Goal: Browse casually

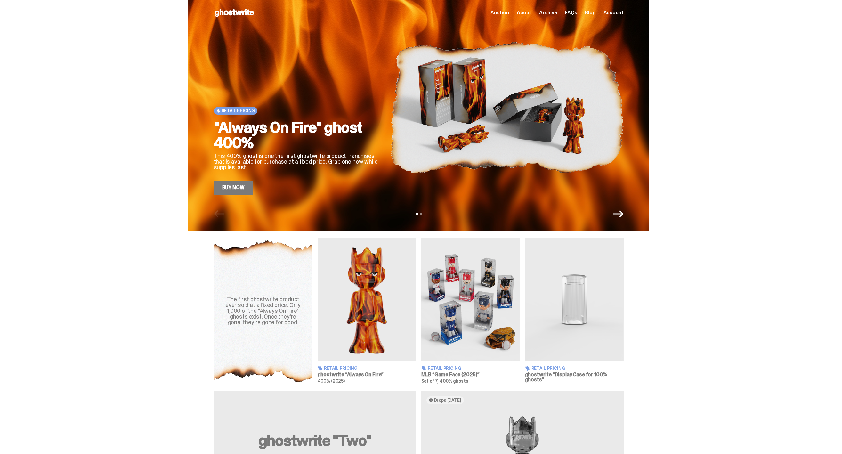
click at [552, 12] on span "Archive" at bounding box center [548, 12] width 18 height 5
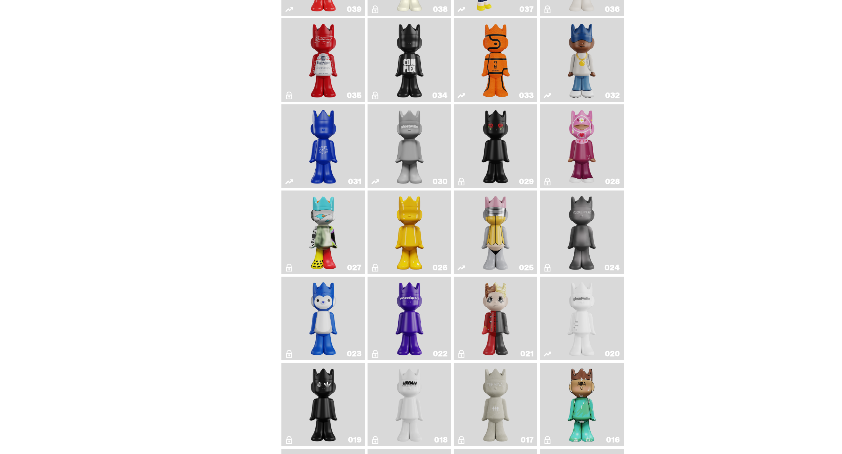
scroll to position [450, 0]
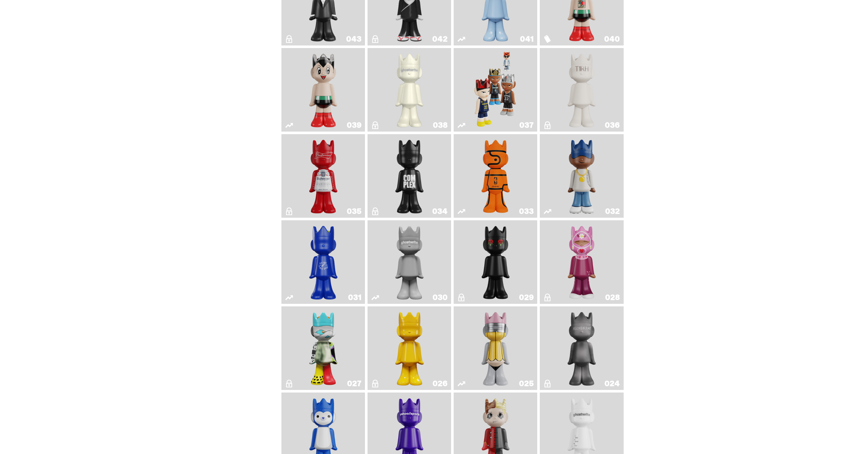
click at [498, 83] on img "Game Face (2024)" at bounding box center [496, 90] width 44 height 78
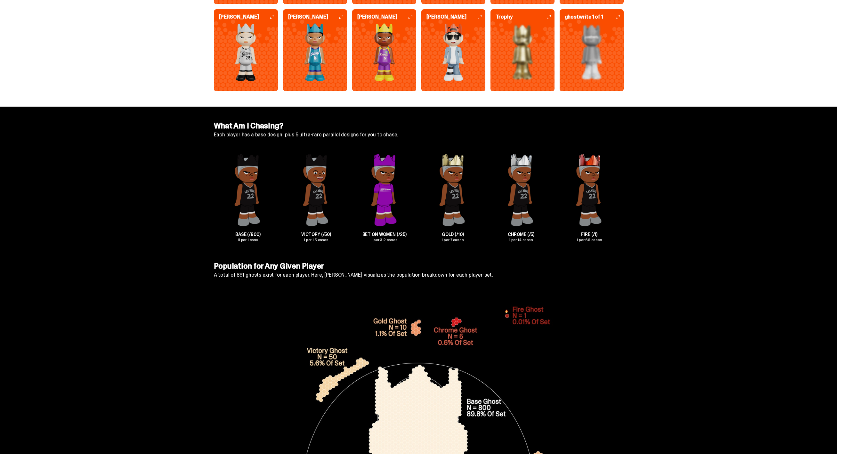
scroll to position [2006, 0]
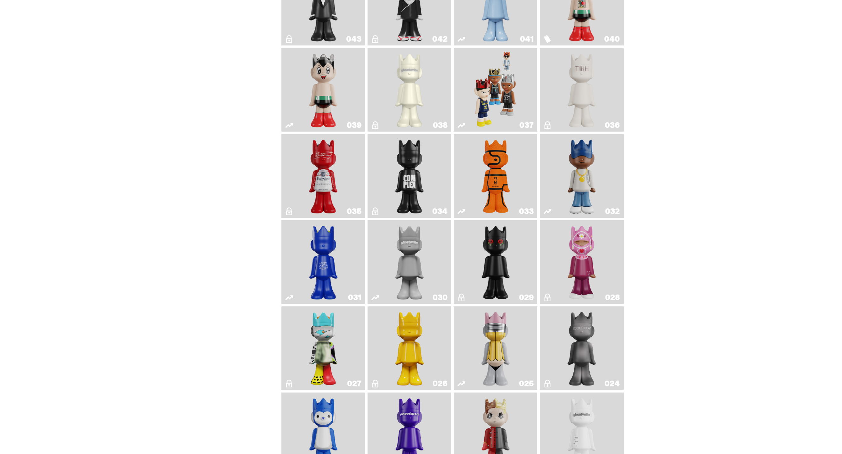
scroll to position [451, 0]
click at [523, 84] on link "037" at bounding box center [496, 89] width 76 height 78
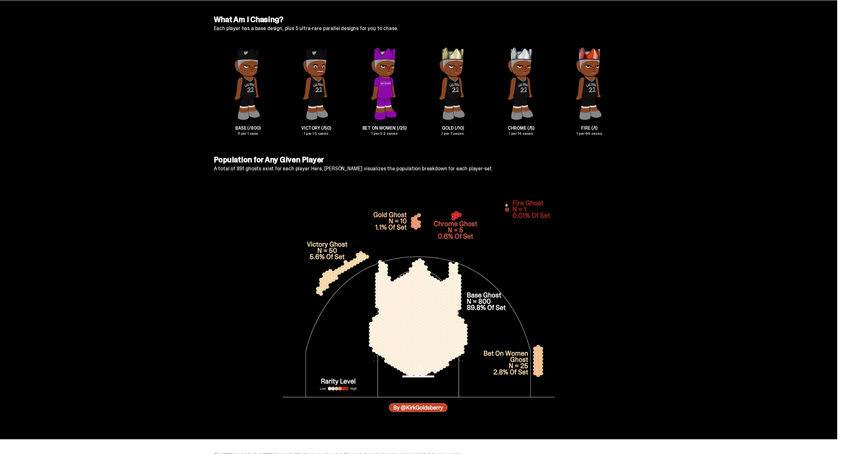
scroll to position [2006, 0]
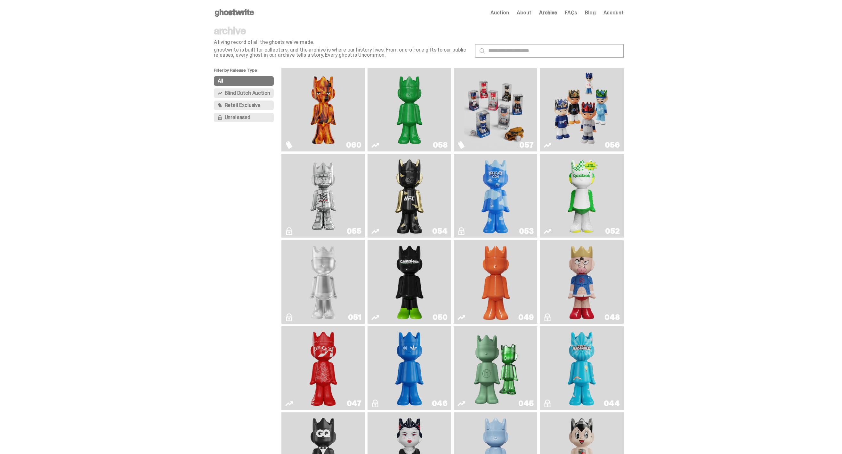
click at [579, 109] on img "Game Face (2025)" at bounding box center [581, 109] width 63 height 78
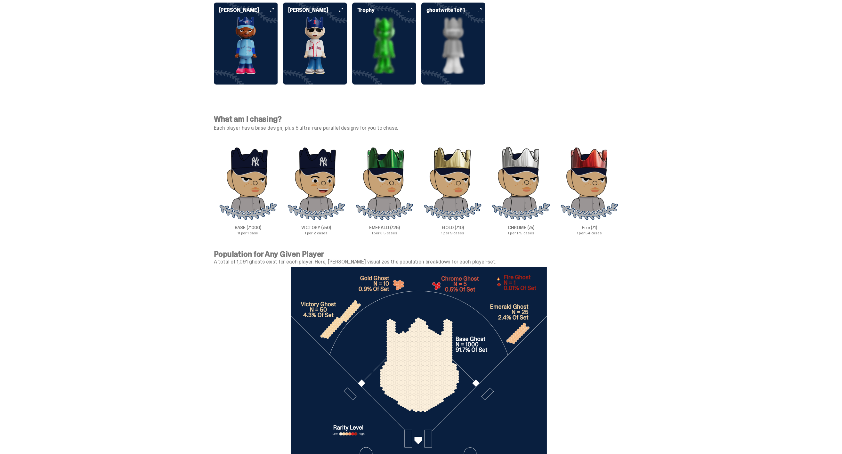
scroll to position [1975, 0]
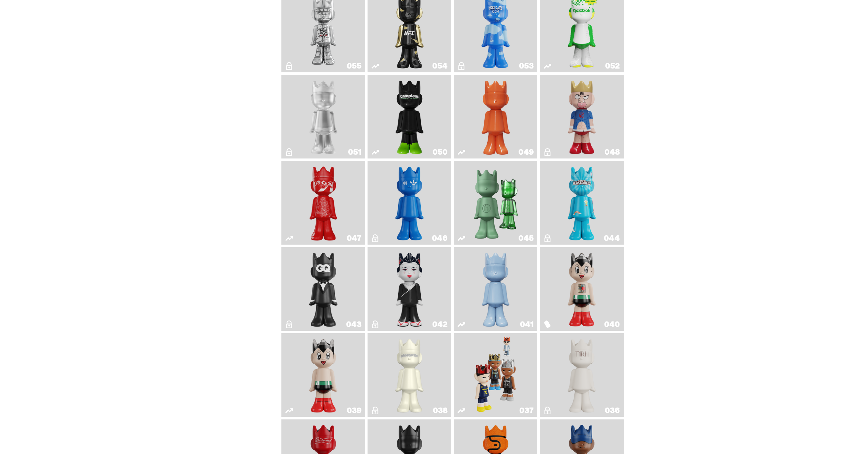
scroll to position [213, 0]
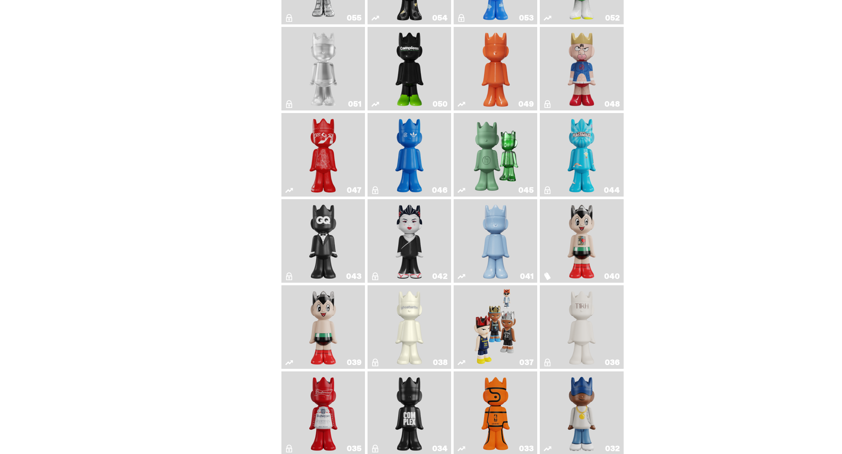
click at [504, 346] on img "Game Face (2024)" at bounding box center [496, 327] width 44 height 78
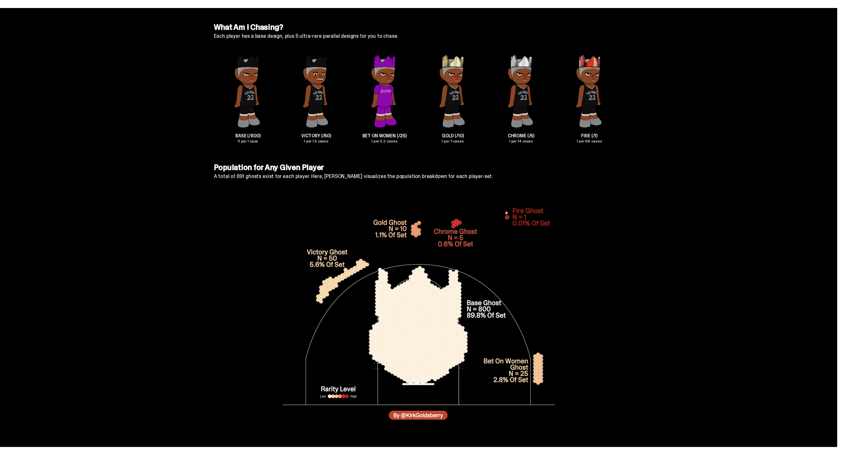
scroll to position [1924, 0]
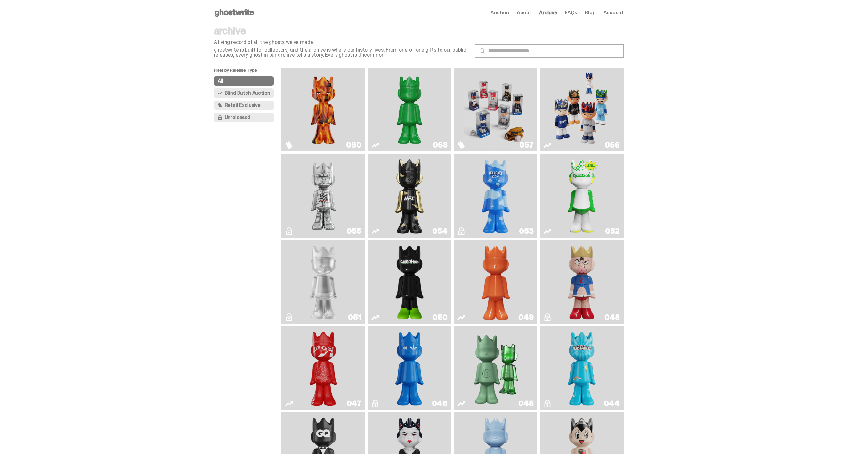
click at [583, 123] on img "Game Face (2025)" at bounding box center [581, 109] width 63 height 78
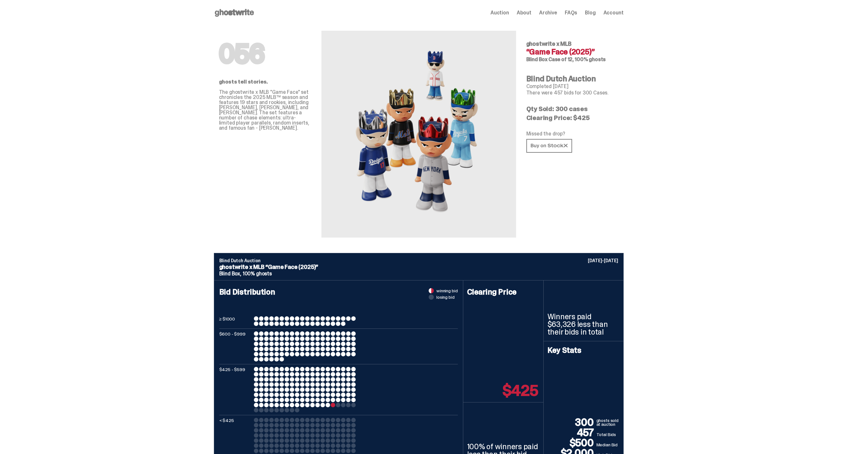
click at [226, 20] on div "Open main menu Home Auction About Archive FAQs Blog Account Auction" at bounding box center [419, 13] width 410 height 26
click at [232, 11] on use at bounding box center [234, 13] width 39 height 8
